Goal: Transaction & Acquisition: Purchase product/service

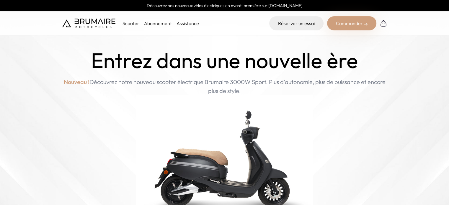
click at [335, 26] on div "Commander" at bounding box center [351, 23] width 49 height 14
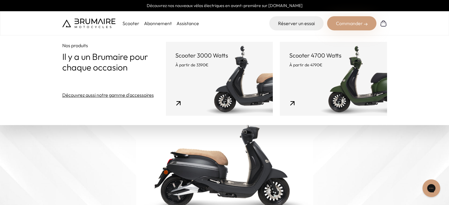
click at [227, 73] on link "Scooter 3000 Watts À partir de 3390€" at bounding box center [219, 79] width 107 height 74
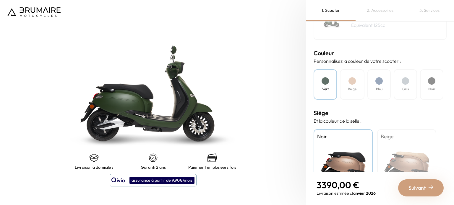
scroll to position [189, 0]
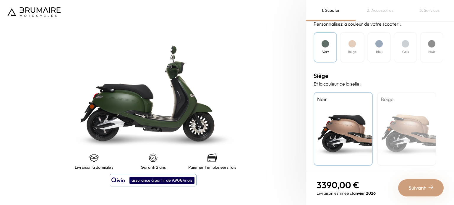
click at [331, 134] on div "Noir" at bounding box center [343, 129] width 59 height 74
click at [417, 187] on span "Suivant" at bounding box center [416, 188] width 17 height 8
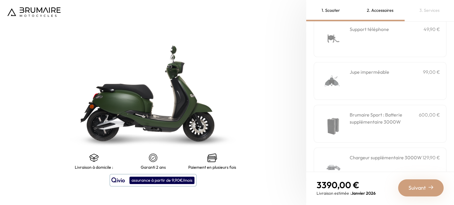
scroll to position [221, 0]
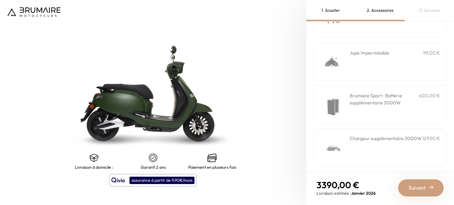
click at [416, 189] on span "Suivant" at bounding box center [416, 188] width 17 height 8
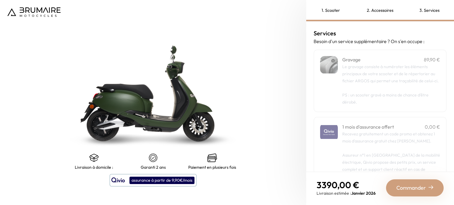
scroll to position [124, 0]
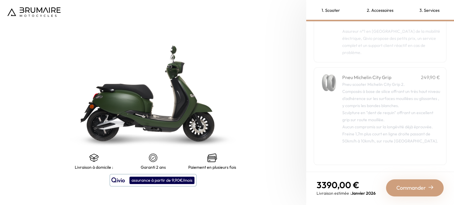
click at [416, 188] on span "Commander" at bounding box center [411, 188] width 30 height 8
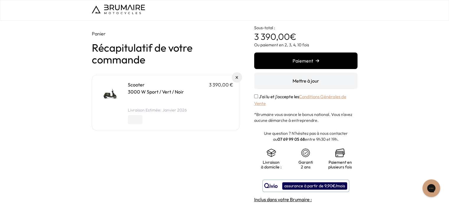
click at [304, 61] on button "Paiement" at bounding box center [305, 61] width 103 height 17
click at [104, 13] on img at bounding box center [118, 9] width 53 height 9
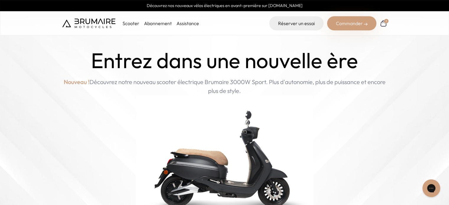
click at [158, 24] on link "Abonnement" at bounding box center [158, 23] width 28 height 6
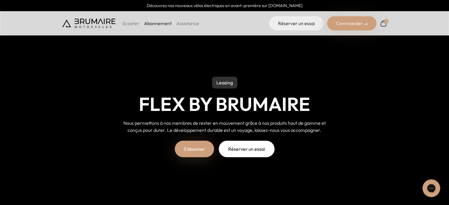
click at [190, 150] on link "S'abonner" at bounding box center [194, 149] width 39 height 17
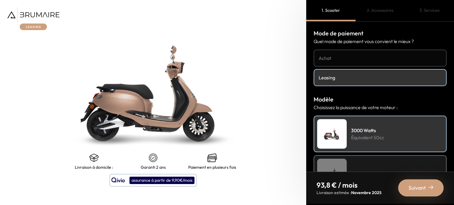
click at [342, 80] on h4 "Leasing" at bounding box center [380, 77] width 123 height 7
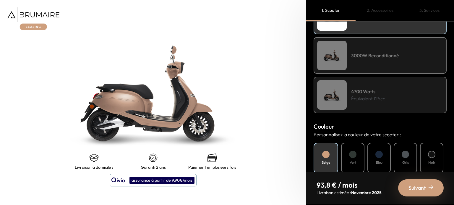
scroll to position [229, 0]
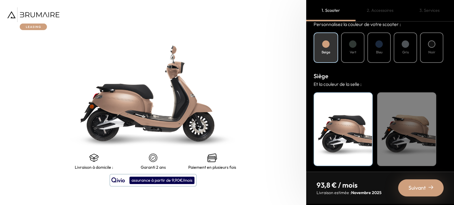
click at [420, 191] on span "Suivant" at bounding box center [416, 188] width 17 height 8
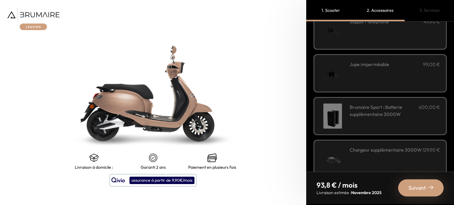
scroll to position [221, 0]
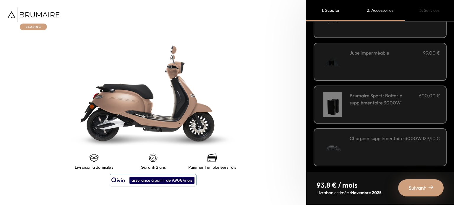
click at [427, 189] on div "Suivant" at bounding box center [421, 188] width 46 height 17
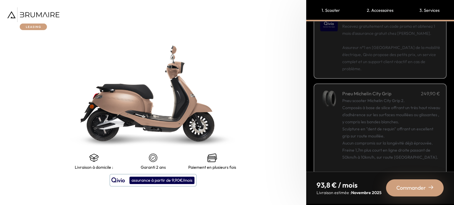
scroll to position [124, 0]
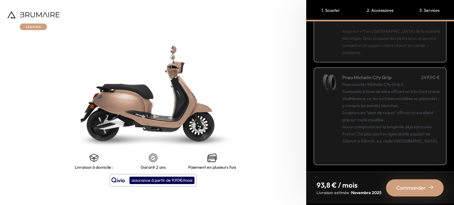
click at [415, 192] on span "Commander" at bounding box center [411, 188] width 30 height 8
